Goal: Find specific page/section: Find specific page/section

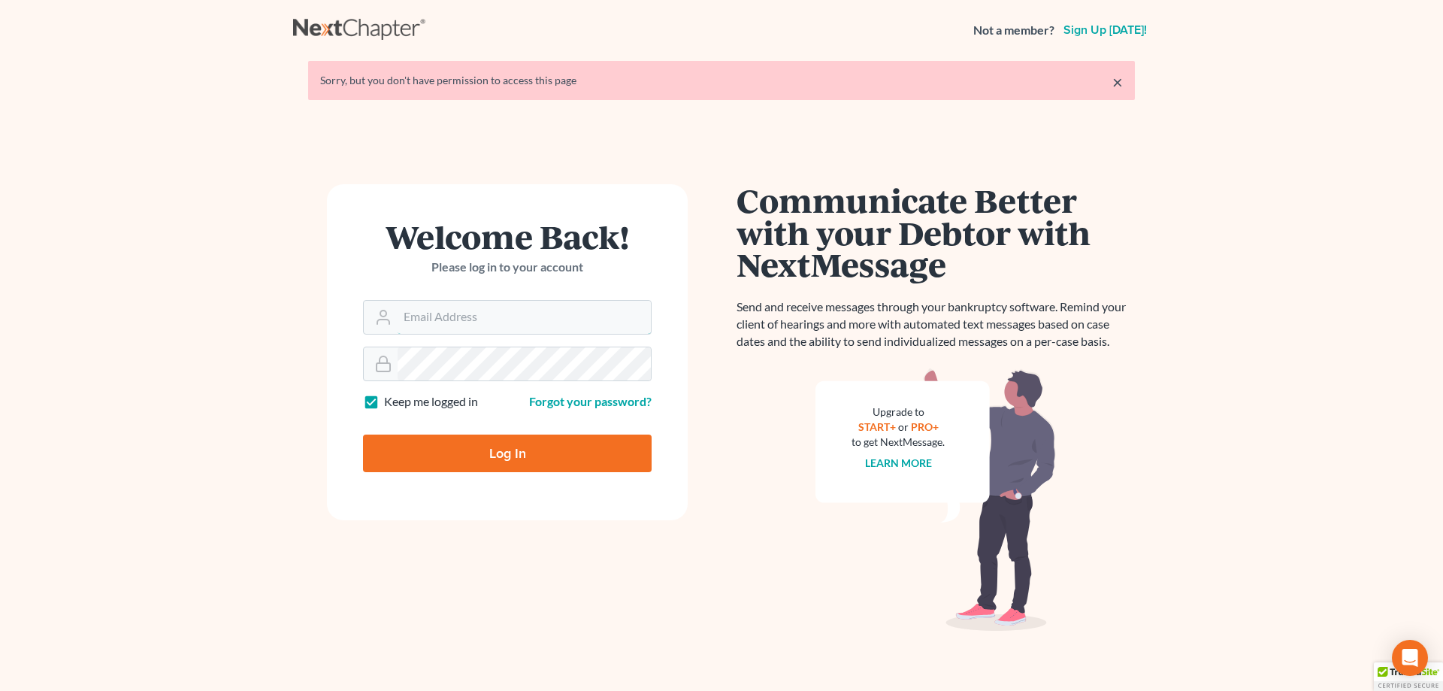
type input "[EMAIL_ADDRESS][DOMAIN_NAME]"
click at [500, 452] on input "Log In" at bounding box center [507, 453] width 289 height 38
type input "Thinking..."
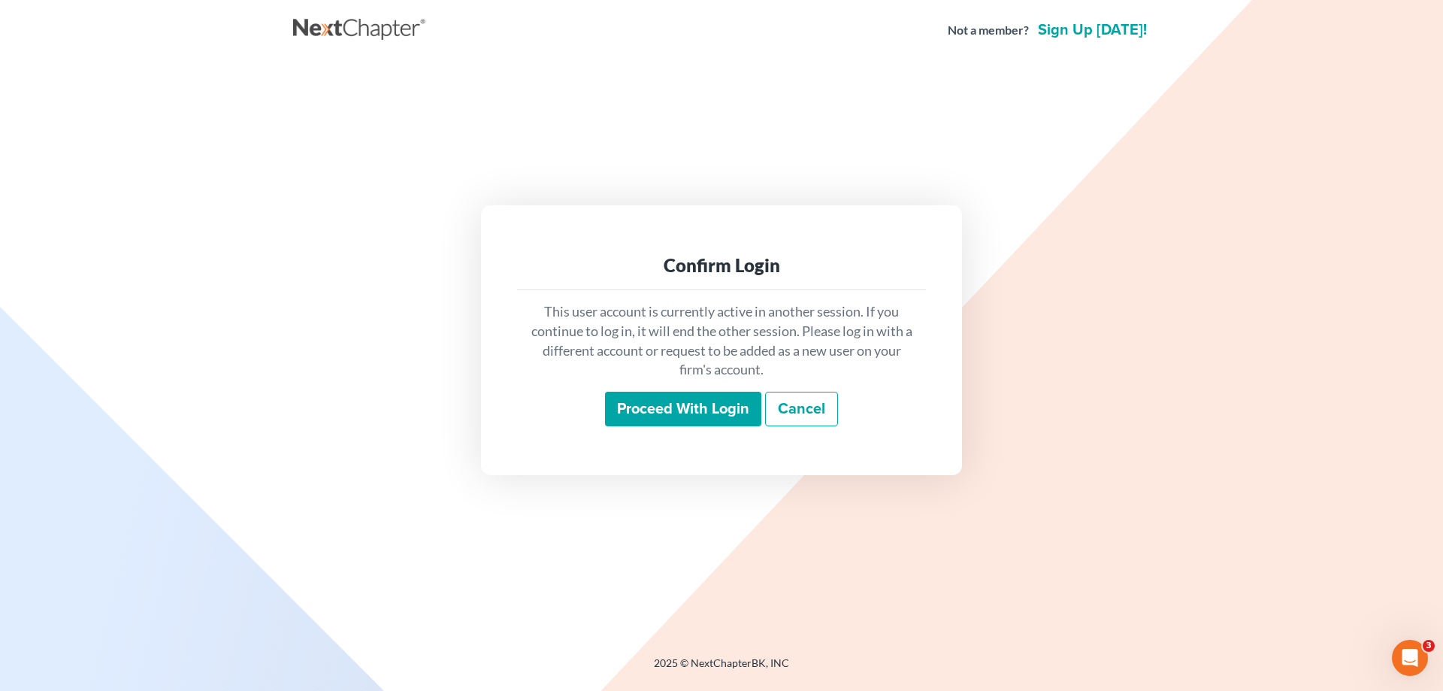
click at [633, 399] on input "Proceed with login" at bounding box center [683, 409] width 156 height 35
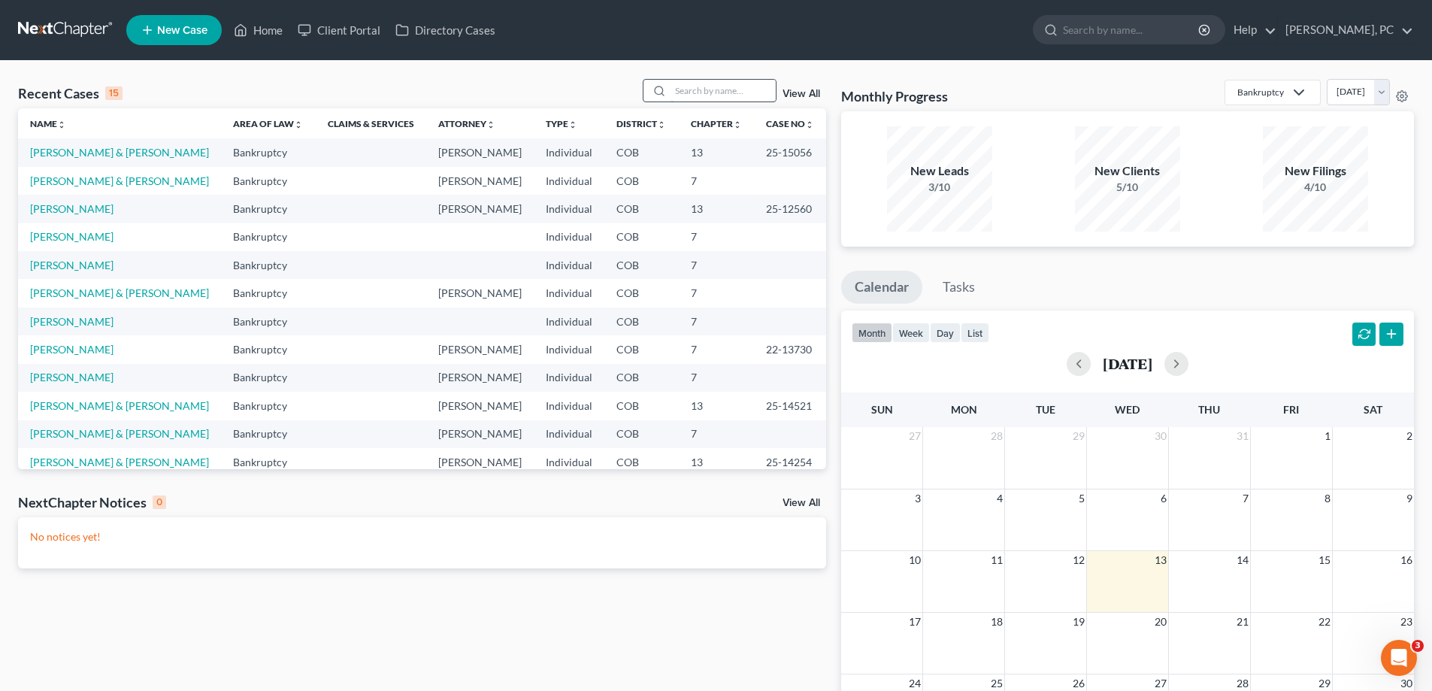
click at [710, 95] on input "search" at bounding box center [722, 91] width 105 height 22
click at [76, 237] on link "[PERSON_NAME]" at bounding box center [71, 236] width 83 height 13
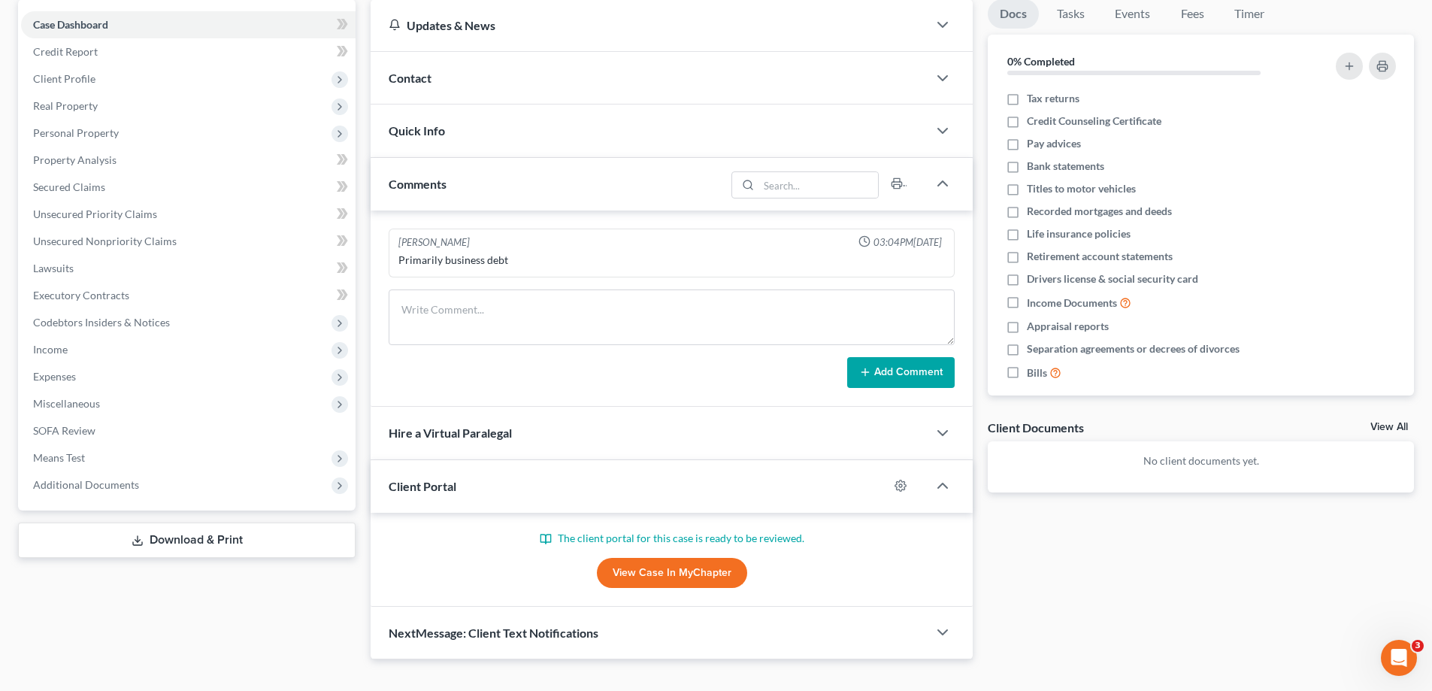
scroll to position [171, 0]
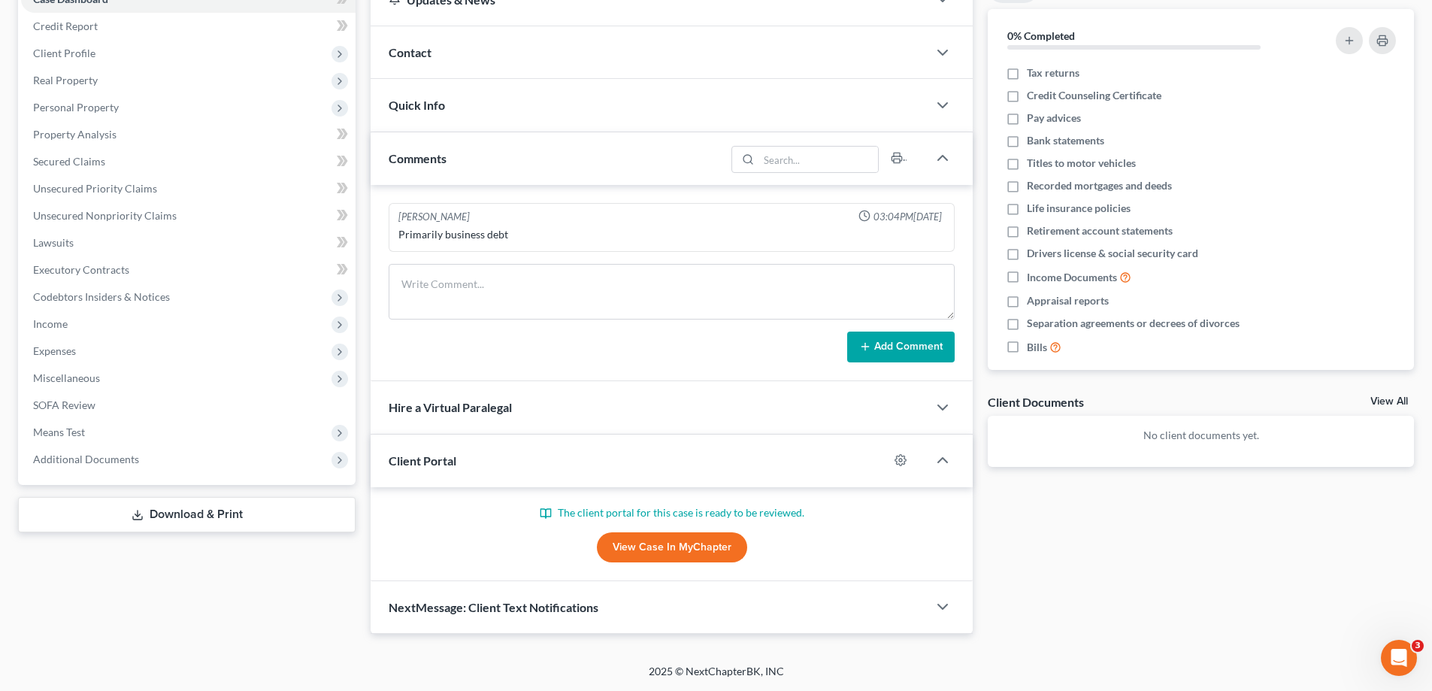
click at [633, 541] on link "View Case in MyChapter" at bounding box center [672, 547] width 150 height 30
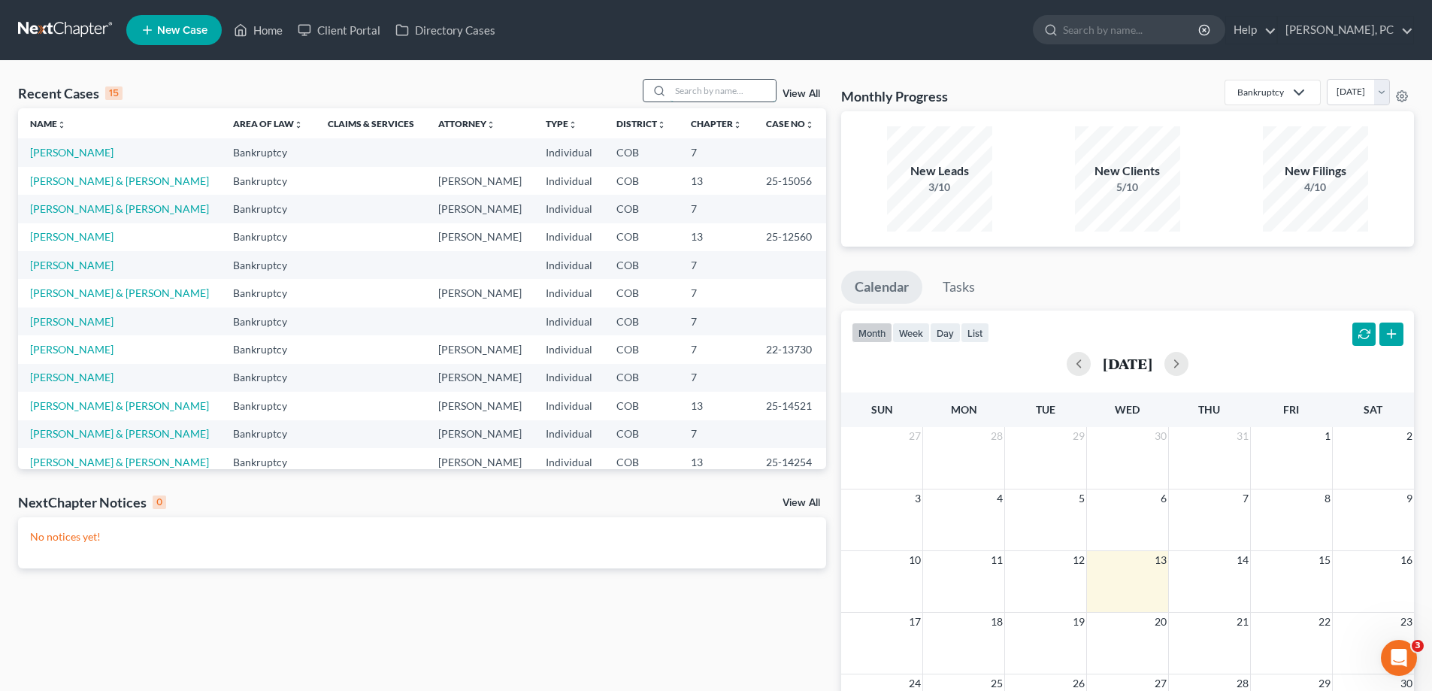
click at [694, 86] on input "search" at bounding box center [722, 91] width 105 height 22
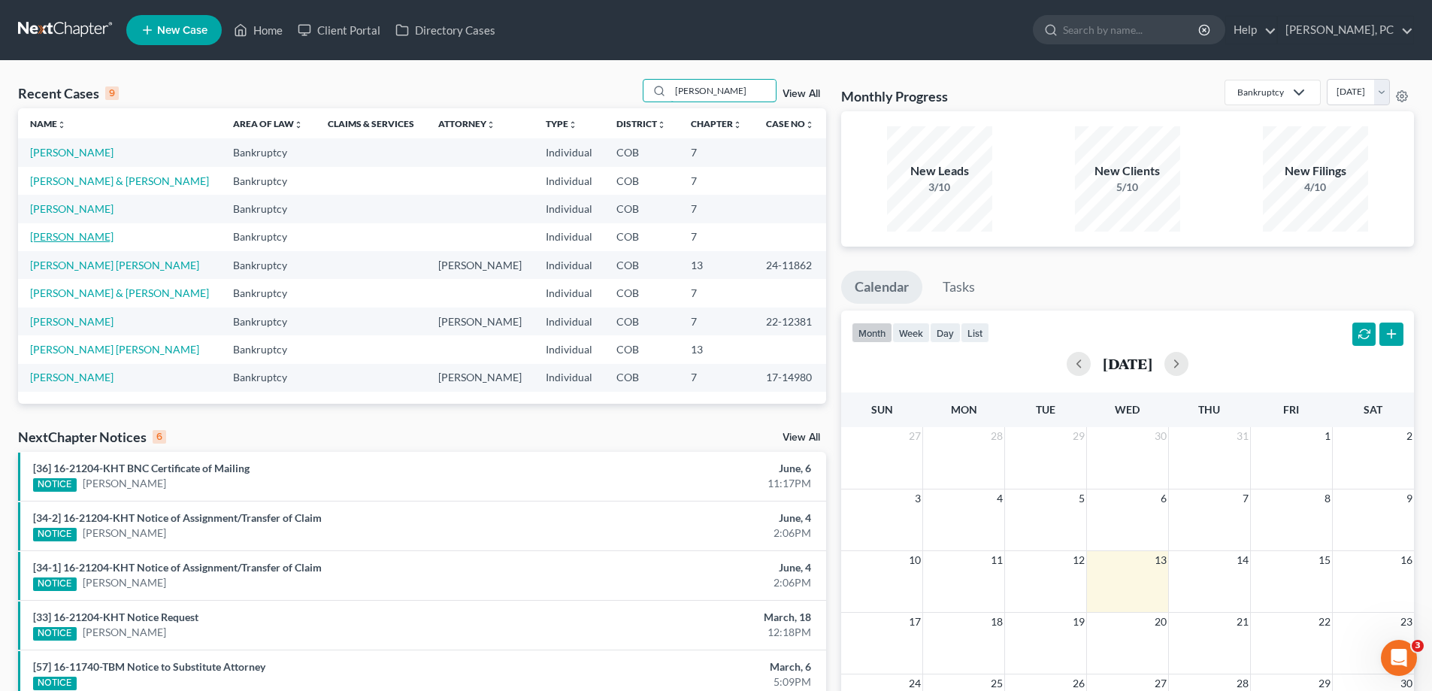
type input "[PERSON_NAME]"
click at [69, 235] on link "[PERSON_NAME]" at bounding box center [71, 236] width 83 height 13
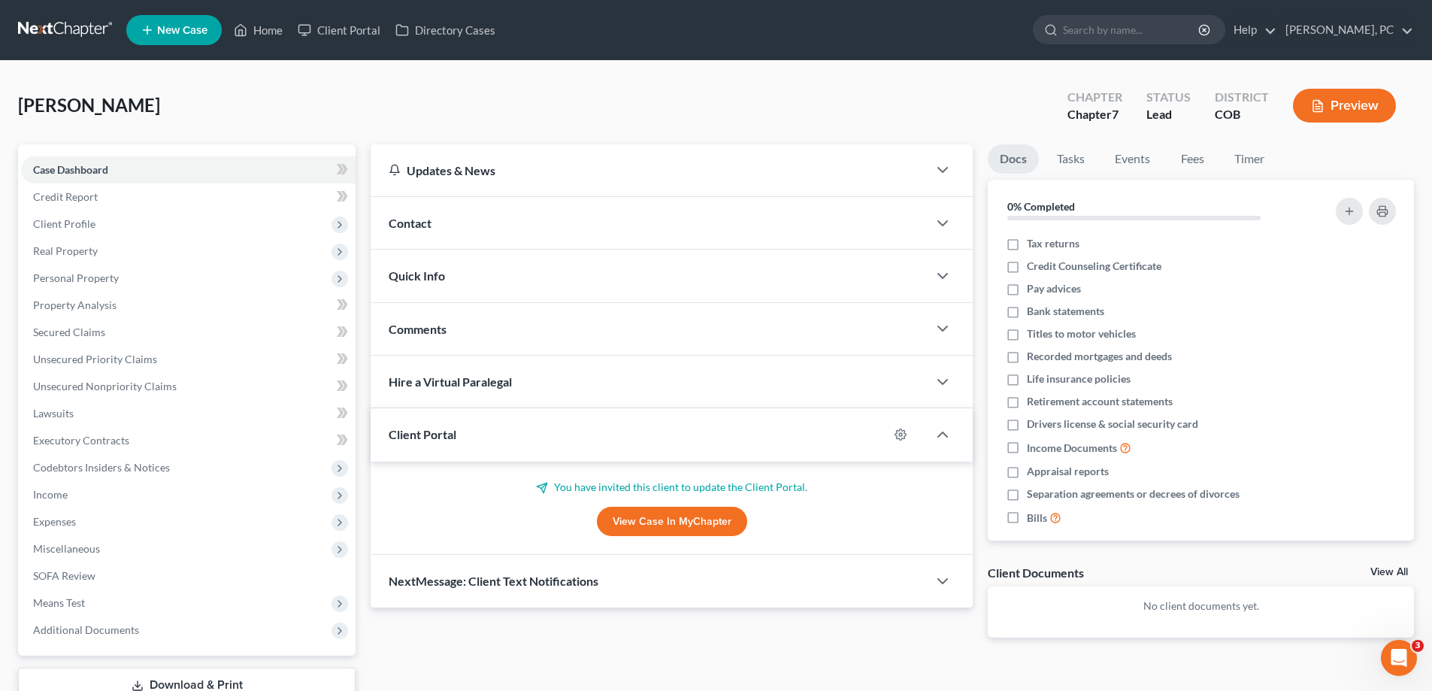
click at [639, 518] on link "View Case in MyChapter" at bounding box center [672, 522] width 150 height 30
